Goal: Navigation & Orientation: Go to known website

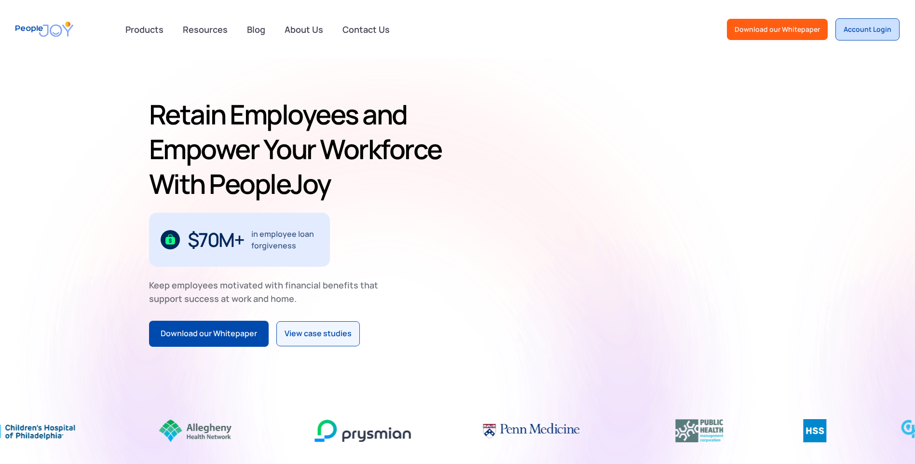
click at [879, 32] on div "Account Login" at bounding box center [867, 30] width 48 height 10
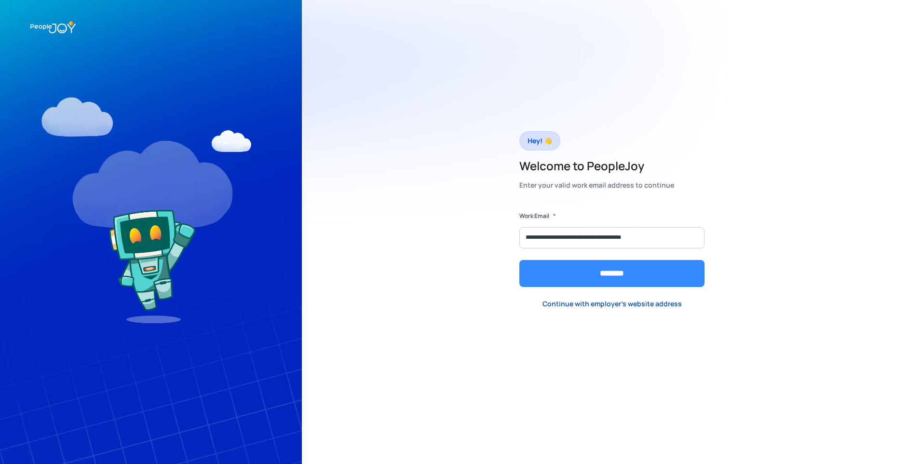
type input "**********"
click at [556, 281] on input "********" at bounding box center [611, 273] width 185 height 27
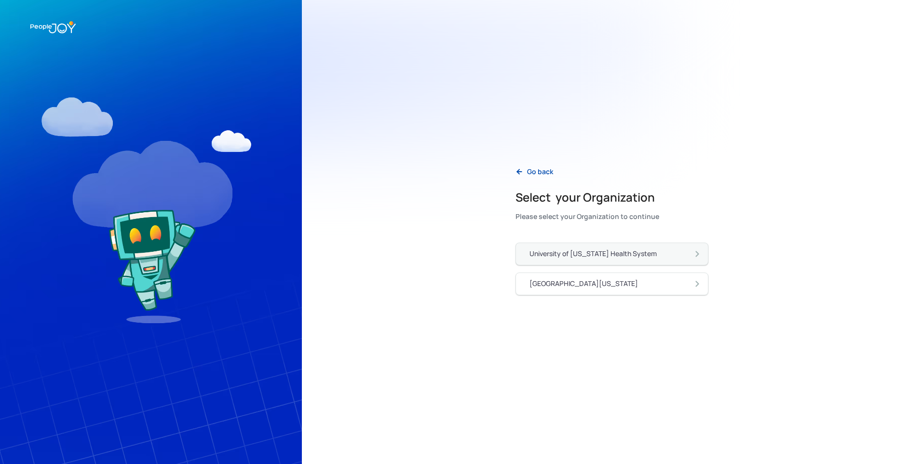
click at [631, 260] on link "University of [US_STATE] Health System" at bounding box center [612, 254] width 193 height 23
